Goal: Book appointment/travel/reservation

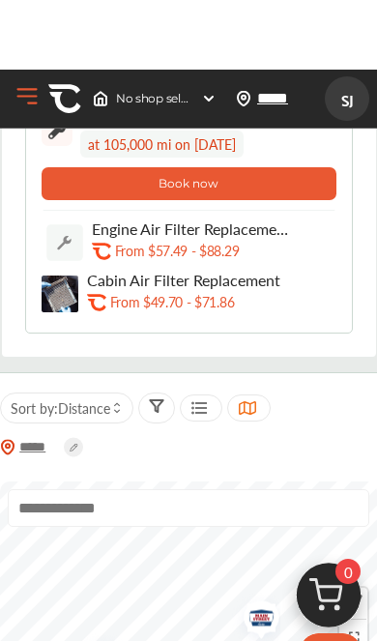
click at [284, 131] on button "Book now" at bounding box center [189, 114] width 295 height 33
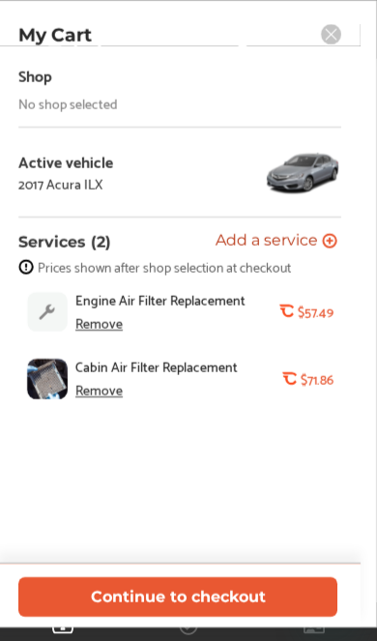
click at [339, 42] on rect at bounding box center [331, 34] width 20 height 20
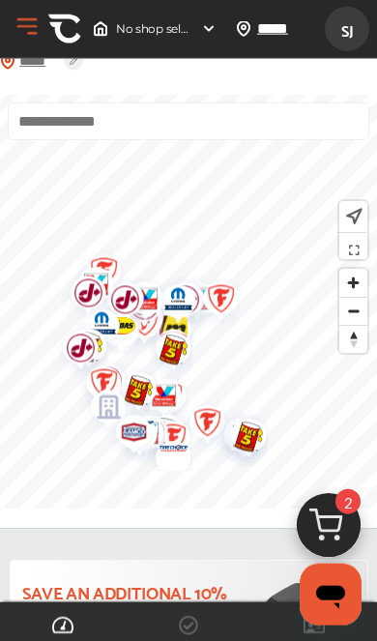
scroll to position [715, 0]
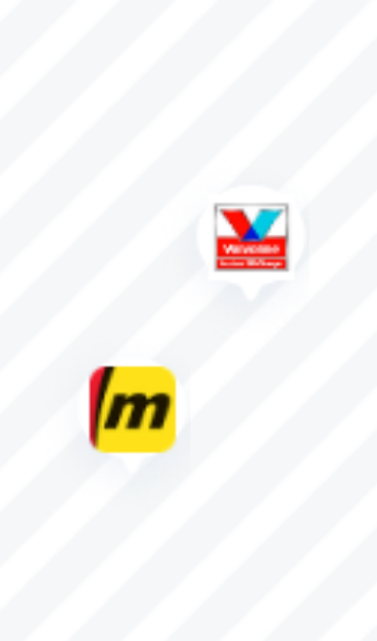
click at [151, 259] on img "Map marker" at bounding box center [176, 289] width 51 height 61
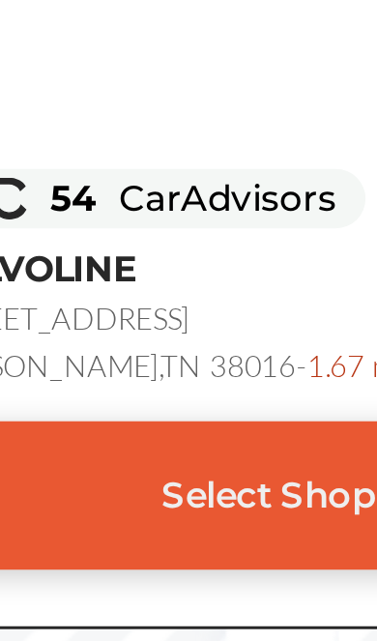
click at [97, 346] on div "Select Shop" at bounding box center [189, 370] width 328 height 48
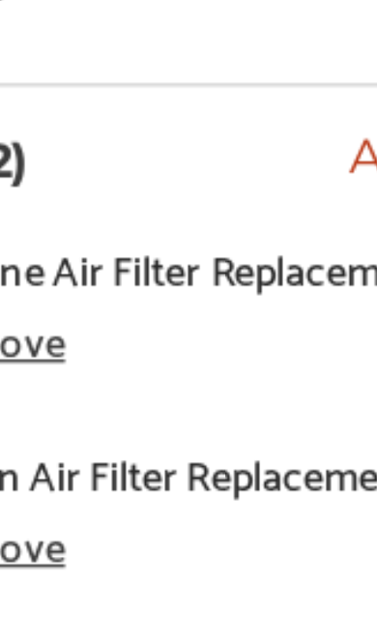
scroll to position [636, 0]
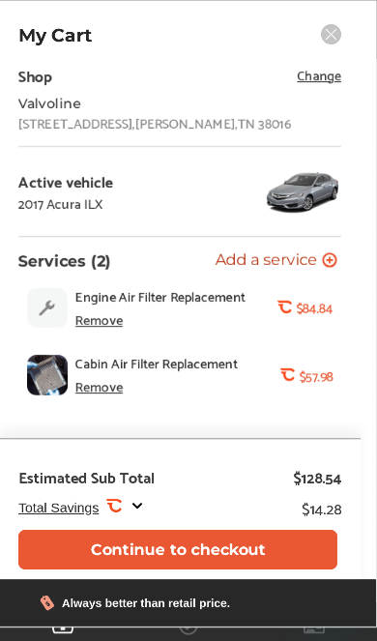
click at [100, 394] on div "Remove" at bounding box center [98, 385] width 47 height 15
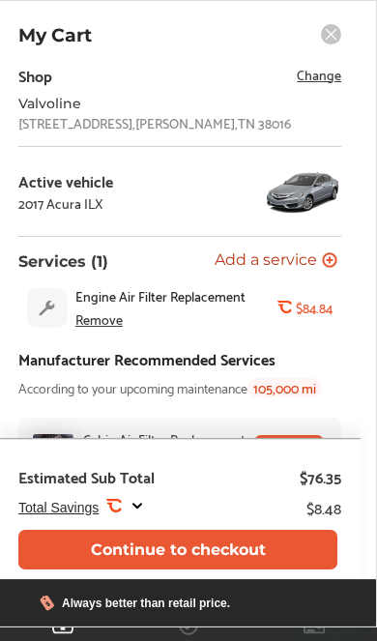
click at [101, 327] on div "Remove" at bounding box center [98, 319] width 47 height 15
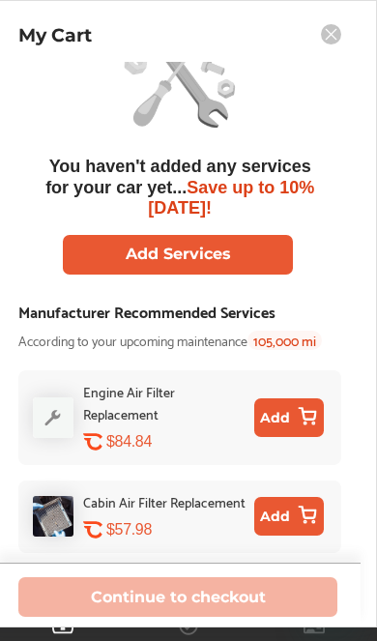
scroll to position [61, 0]
click at [238, 241] on button "Add Services" at bounding box center [178, 255] width 230 height 40
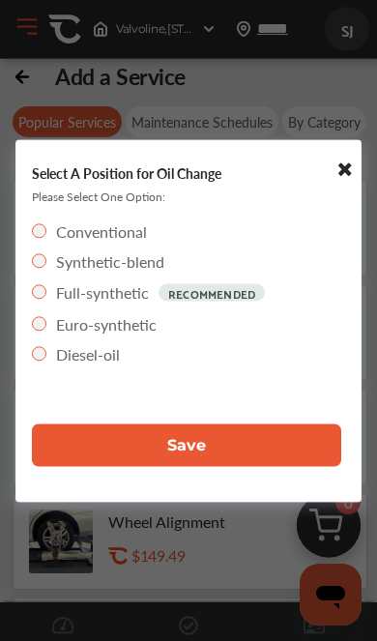
click at [103, 454] on button "Save" at bounding box center [187, 445] width 310 height 43
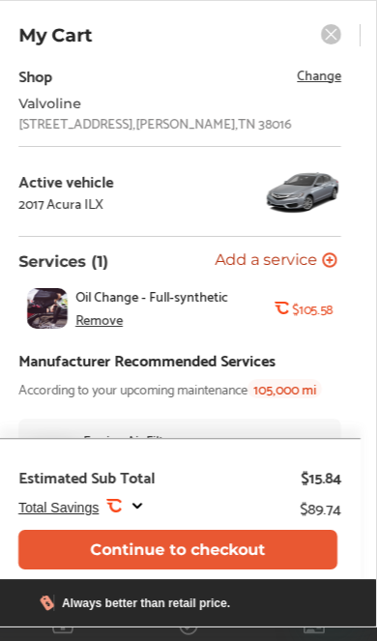
click at [99, 551] on button "Continue to checkout" at bounding box center [177, 550] width 319 height 40
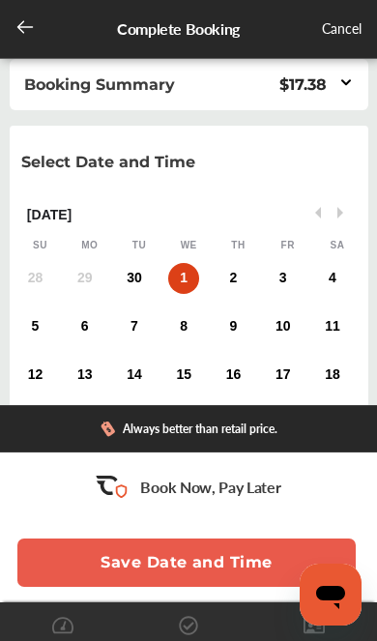
click at [126, 280] on div "30" at bounding box center [134, 278] width 31 height 31
click at [341, 85] on icon at bounding box center [346, 82] width 15 height 16
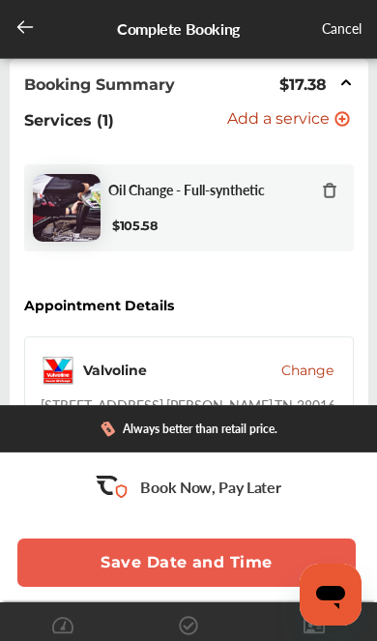
click at [345, 19] on div "Cancel" at bounding box center [342, 29] width 40 height 24
